Goal: Task Accomplishment & Management: Manage account settings

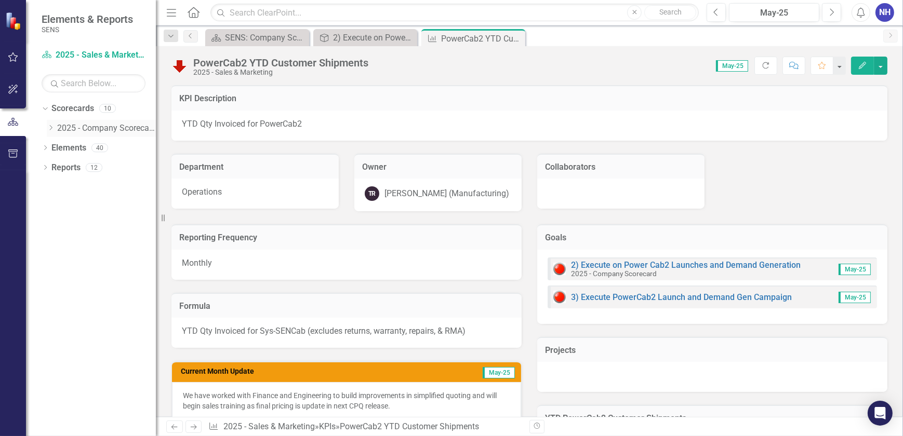
scroll to position [329, 0]
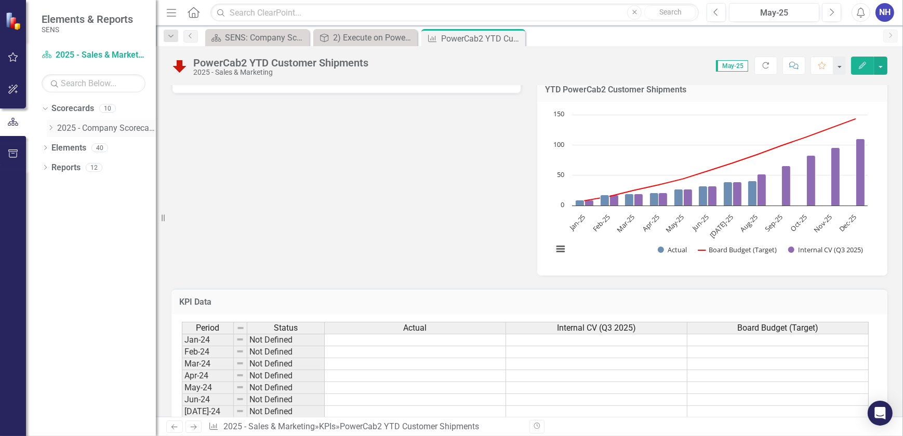
click at [77, 130] on link "2025 - Company Scorecard" at bounding box center [106, 129] width 99 height 12
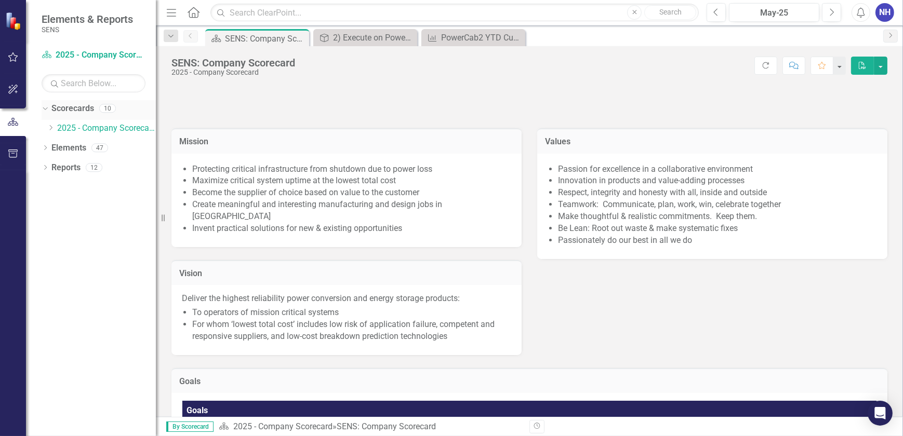
click at [74, 109] on link "Scorecards" at bounding box center [72, 109] width 43 height 12
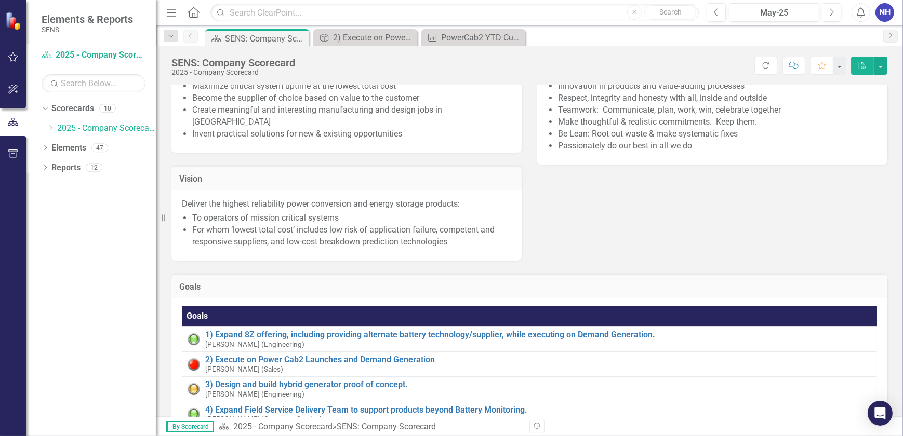
scroll to position [236, 0]
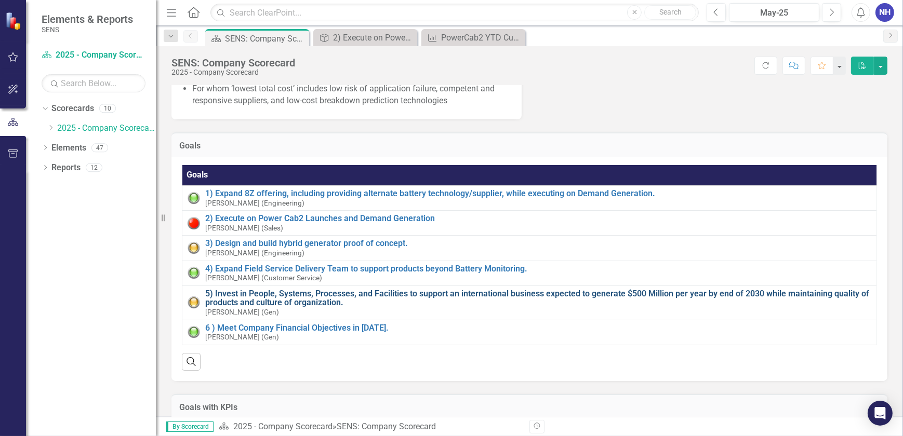
click at [239, 308] on link "5) Invest in People, Systems, Processes, and Facilities to support an internati…" at bounding box center [538, 298] width 666 height 18
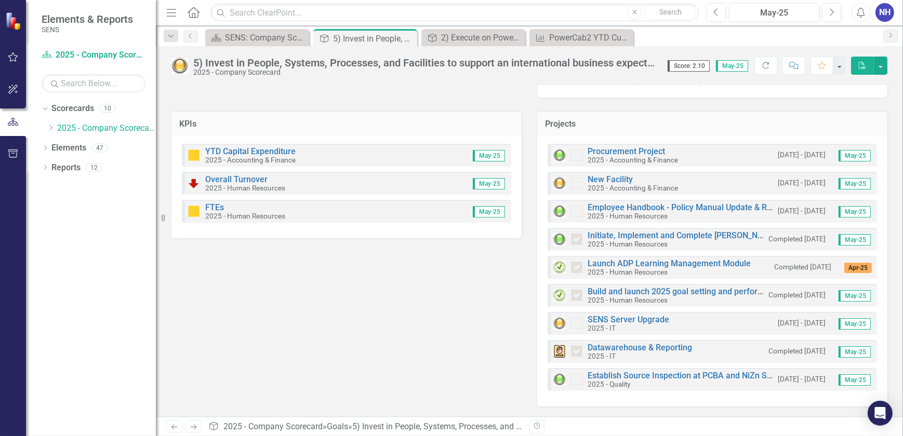
scroll to position [395, 0]
click at [631, 345] on link "Datawarehouse & Reporting" at bounding box center [640, 348] width 104 height 10
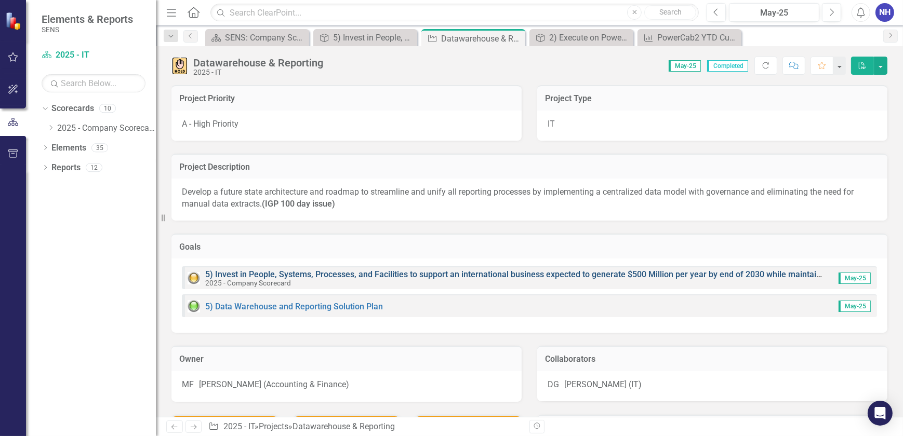
drag, startPoint x: 322, startPoint y: 275, endPoint x: 320, endPoint y: 270, distance: 5.6
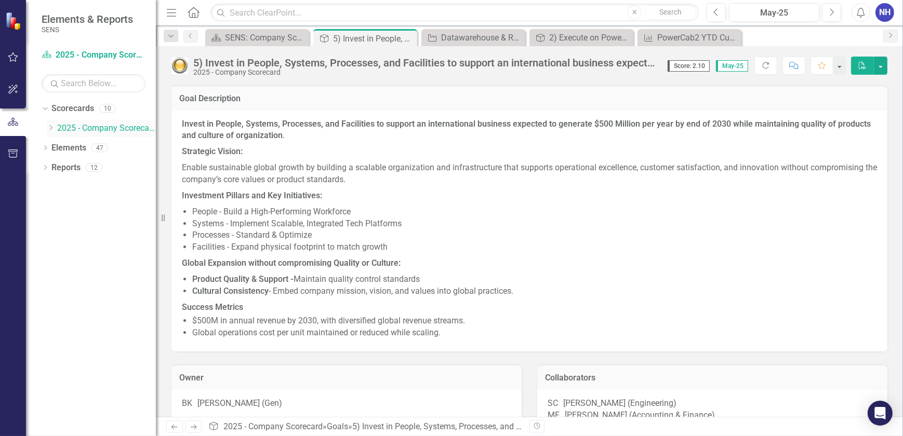
click at [47, 127] on icon "Dropdown" at bounding box center [51, 128] width 8 height 6
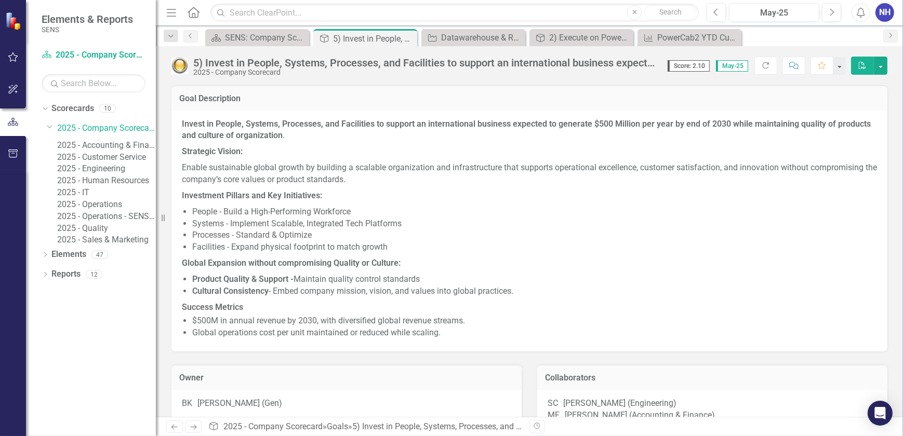
click at [124, 246] on link "2025 - Sales & Marketing" at bounding box center [106, 240] width 99 height 12
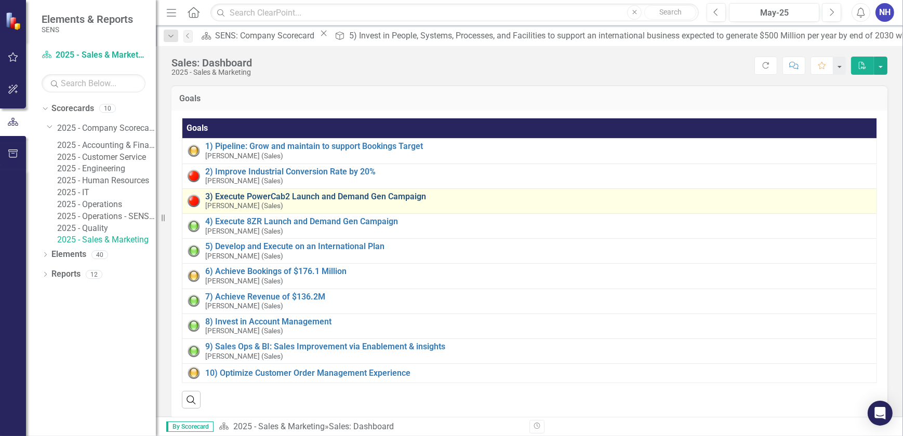
click at [316, 200] on link "3) Execute PowerCab2 Launch and Demand Gen Campaign" at bounding box center [538, 196] width 666 height 9
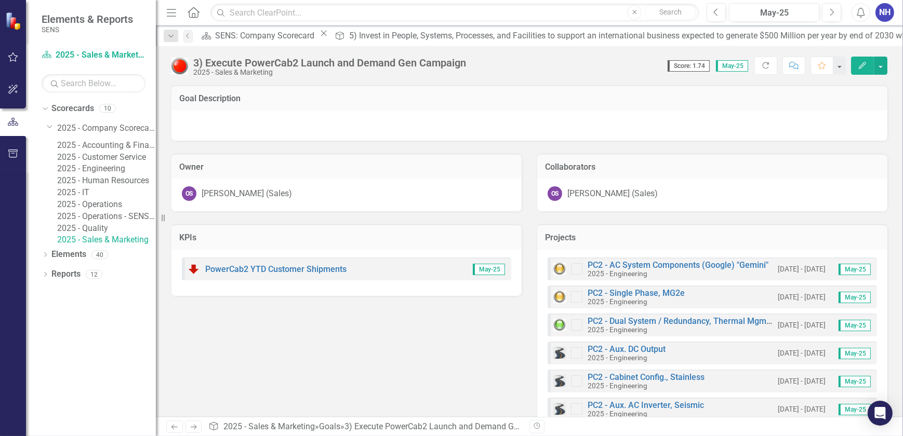
click at [292, 279] on div "PowerCab2 YTD Customer Shipments May-25" at bounding box center [346, 269] width 329 height 23
click at [295, 271] on link "PowerCab2 YTD Customer Shipments" at bounding box center [275, 269] width 141 height 10
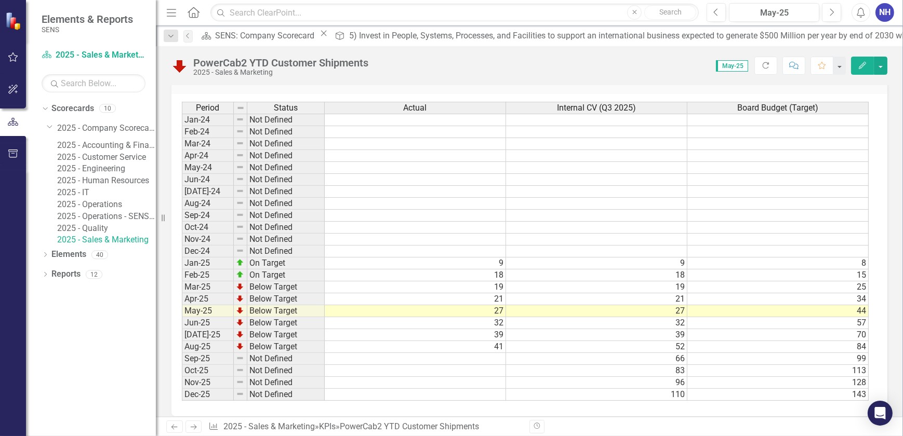
scroll to position [565, 0]
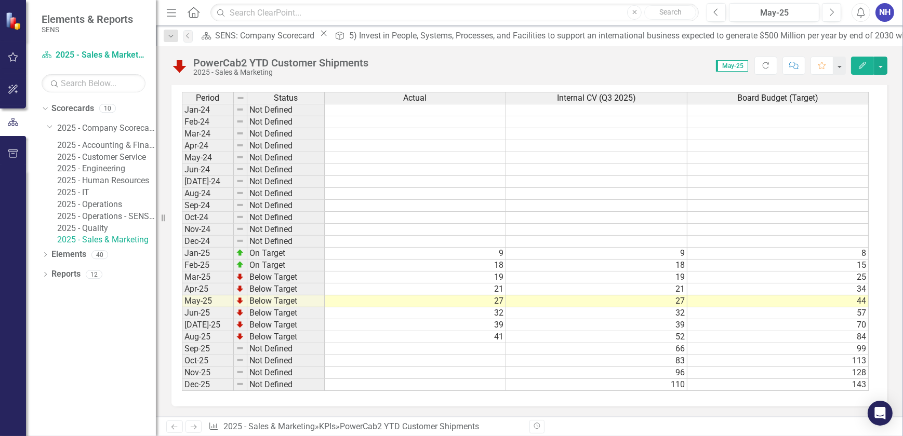
click at [500, 333] on td "41" at bounding box center [415, 338] width 181 height 12
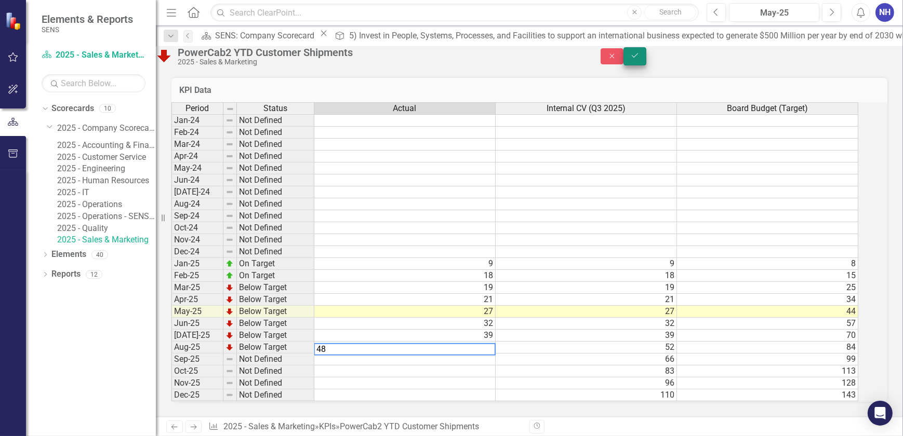
type textarea "48"
click at [646, 59] on button "Save" at bounding box center [635, 56] width 23 height 18
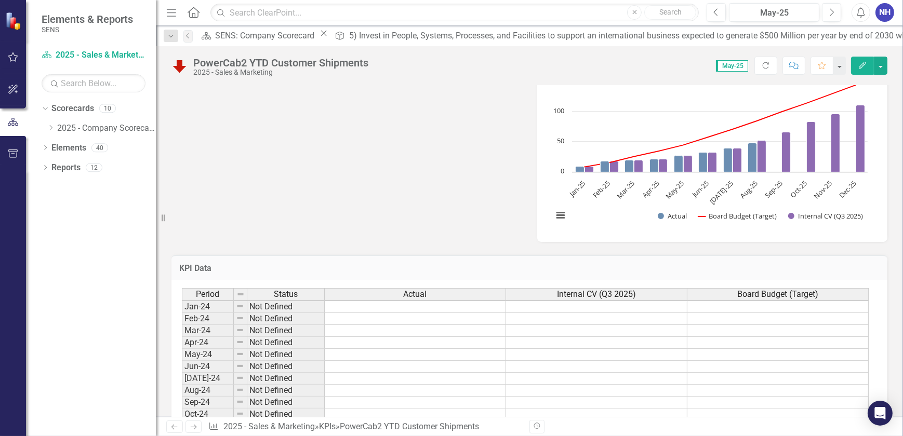
scroll to position [330, 0]
